Goal: Task Accomplishment & Management: Manage account settings

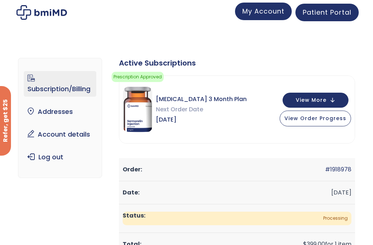
click at [273, 13] on span "My Account" at bounding box center [263, 11] width 42 height 9
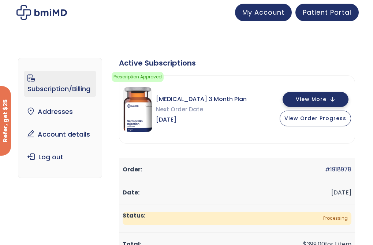
click at [336, 99] on button "View More" at bounding box center [316, 99] width 66 height 15
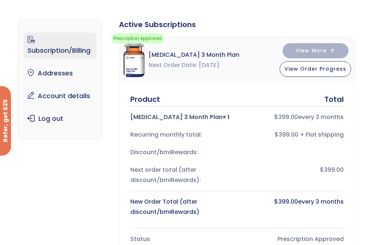
scroll to position [39, 0]
click at [133, 59] on img at bounding box center [134, 60] width 22 height 34
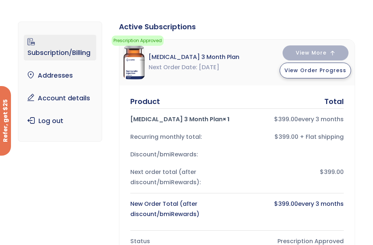
scroll to position [0, 0]
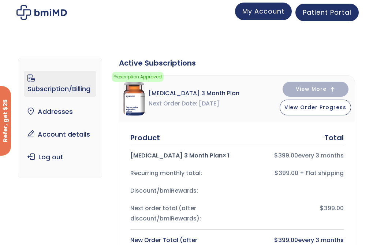
click at [274, 18] on link "My Account" at bounding box center [263, 12] width 57 height 18
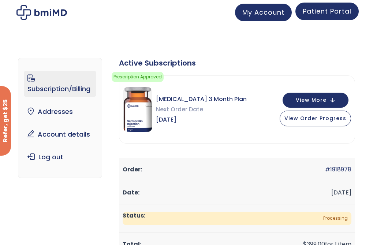
click at [338, 11] on span "Patient Portal" at bounding box center [327, 11] width 49 height 9
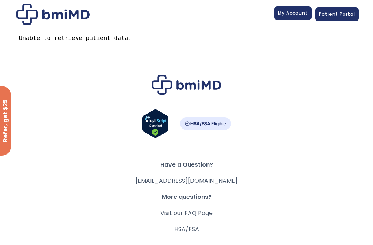
click at [284, 11] on span "My Account" at bounding box center [293, 13] width 30 height 6
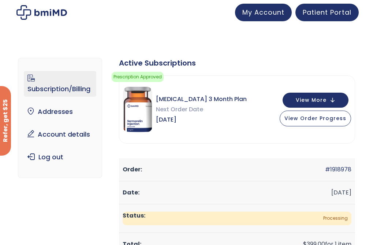
click at [55, 12] on img at bounding box center [41, 12] width 51 height 15
click at [264, 15] on span "My Account" at bounding box center [263, 11] width 42 height 9
click at [266, 8] on span "My Account" at bounding box center [263, 11] width 42 height 9
click at [34, 8] on img at bounding box center [41, 12] width 51 height 15
